Goal: Navigation & Orientation: Find specific page/section

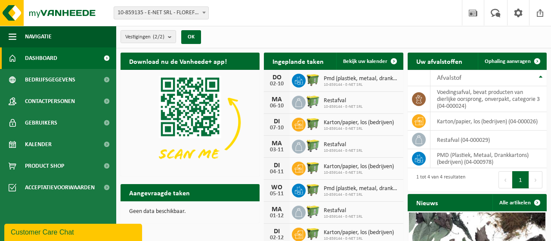
click at [463, 39] on div "Vestigingen (2/2) Alles selecteren Alles deselecteren Actieve selecteren E-NET …" at bounding box center [333, 37] width 435 height 22
click at [47, 213] on ul "Navigatie Nieuws Uw feedback Afmelden Dashboard Bedrijfsgegevens Contactpersone…" at bounding box center [58, 133] width 116 height 215
click at [395, 53] on span at bounding box center [393, 61] width 17 height 17
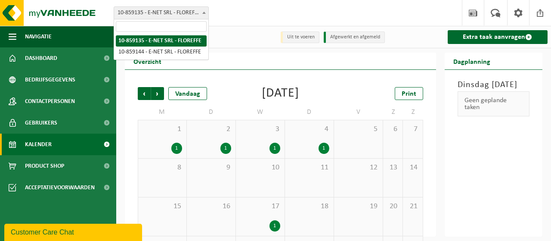
click at [204, 16] on span at bounding box center [204, 12] width 9 height 11
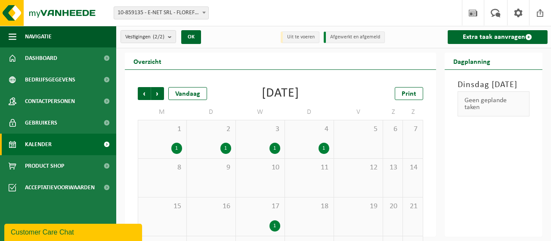
click at [204, 16] on span at bounding box center [204, 12] width 9 height 11
click at [520, 19] on span at bounding box center [518, 12] width 13 height 25
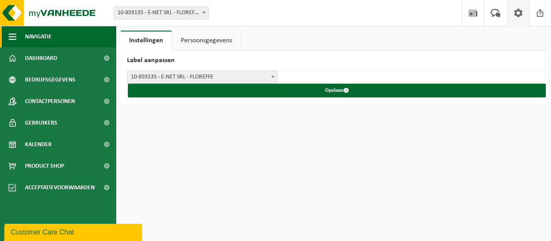
click at [14, 35] on span "button" at bounding box center [13, 37] width 8 height 22
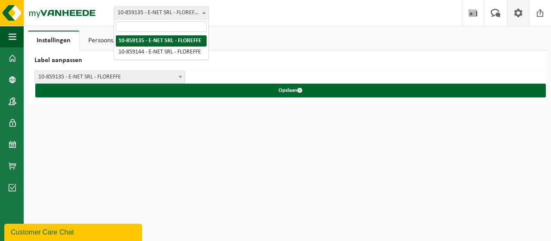
click at [175, 13] on span "10-859135 - E-NET SRL - FLOREFFE" at bounding box center [161, 13] width 94 height 12
click at [131, 27] on input "search" at bounding box center [161, 26] width 91 height 11
click at [11, 38] on span "button" at bounding box center [13, 37] width 8 height 22
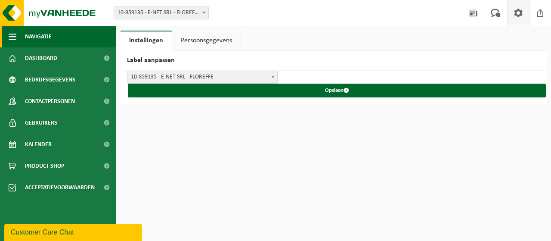
click at [11, 36] on span "button" at bounding box center [13, 37] width 8 height 22
